Goal: Task Accomplishment & Management: Use online tool/utility

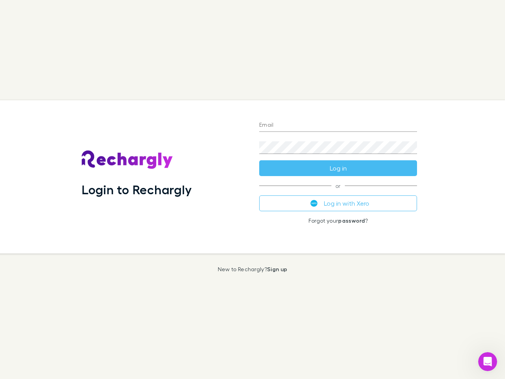
click at [253, 189] on div "Login to Rechargly" at bounding box center [164, 176] width 178 height 153
click at [338, 126] on input "Email" at bounding box center [338, 125] width 158 height 13
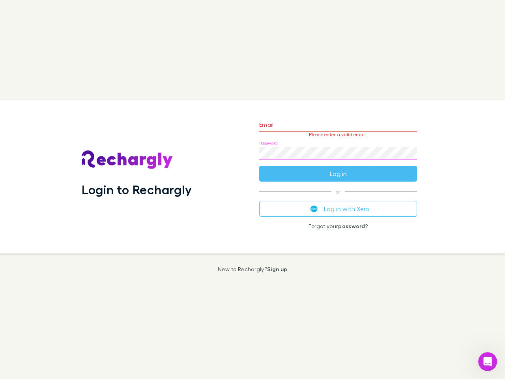
click at [338, 168] on form "Email Please enter a valid email. Password Log in" at bounding box center [338, 147] width 158 height 69
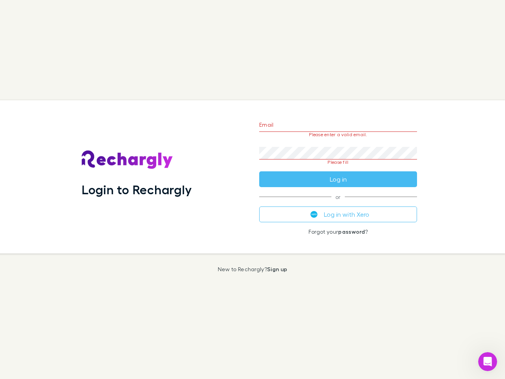
click at [338, 203] on div "Email Please enter a valid email. Password Please fill Log in or Log in with Xe…" at bounding box center [338, 176] width 171 height 153
click at [488, 362] on icon "Open Intercom Messenger" at bounding box center [488, 361] width 13 height 13
